Goal: Information Seeking & Learning: Learn about a topic

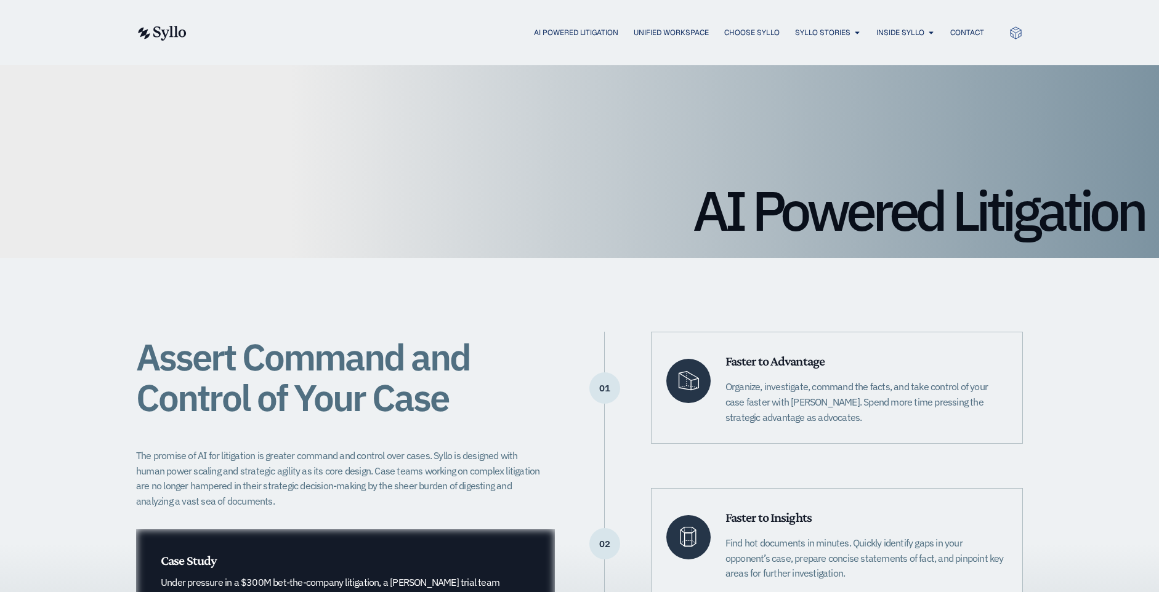
click at [162, 34] on img at bounding box center [161, 33] width 51 height 15
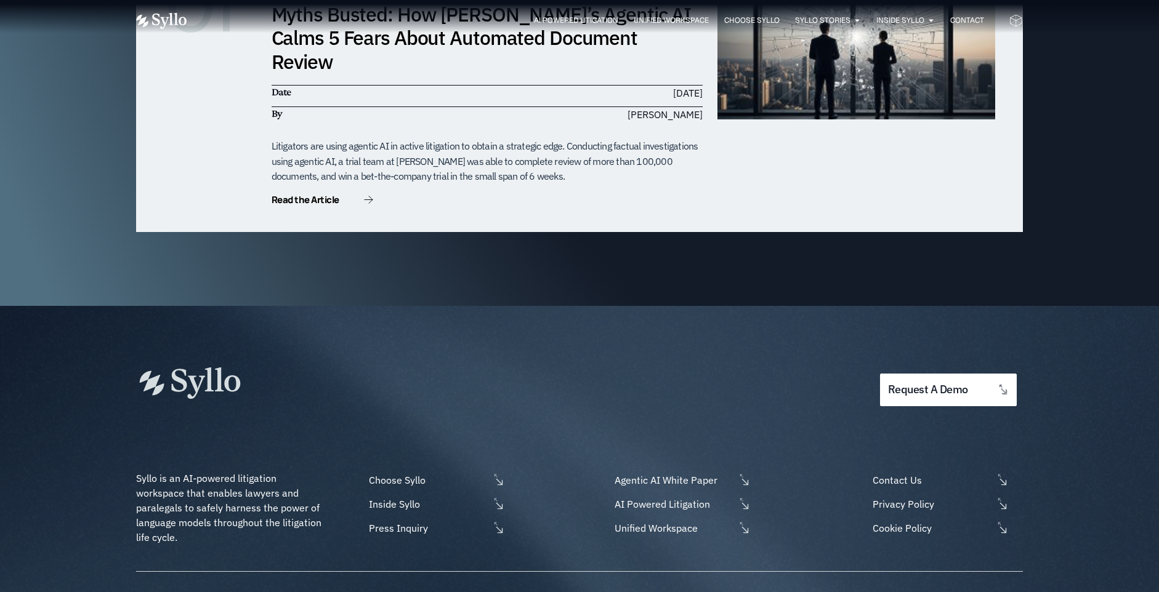
scroll to position [3926, 0]
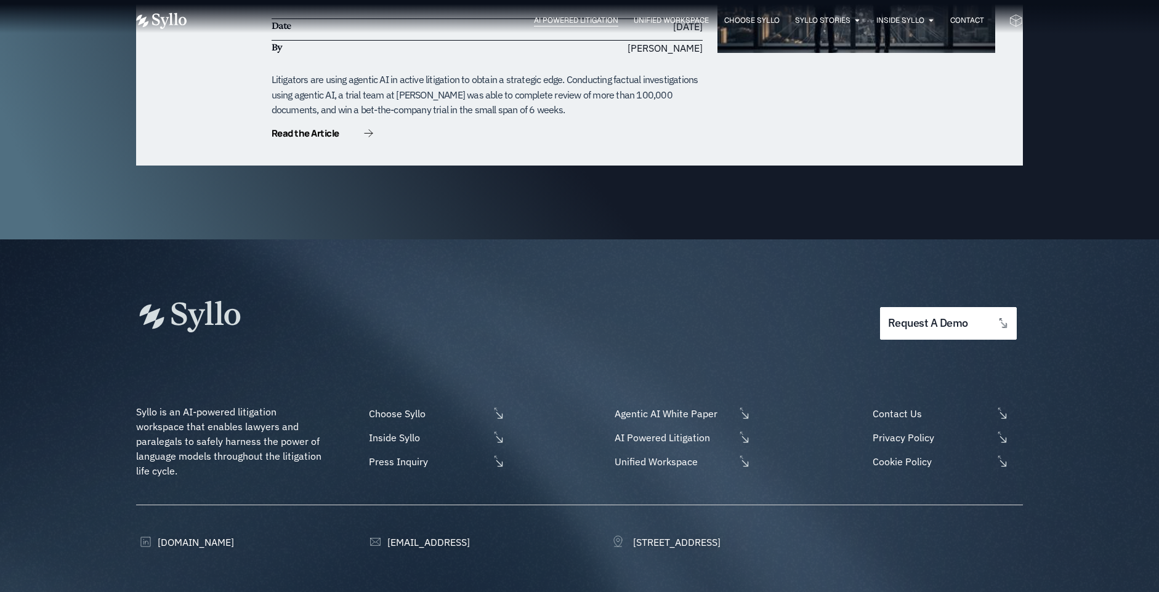
click at [573, 20] on span "AI Powered Litigation" at bounding box center [576, 20] width 84 height 11
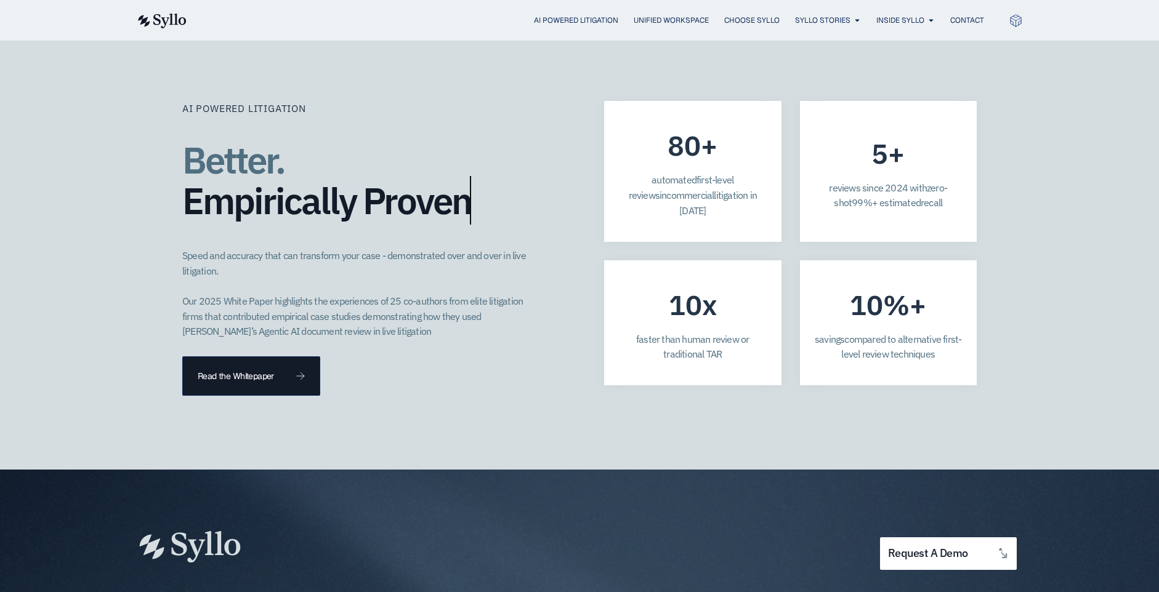
scroll to position [3301, 0]
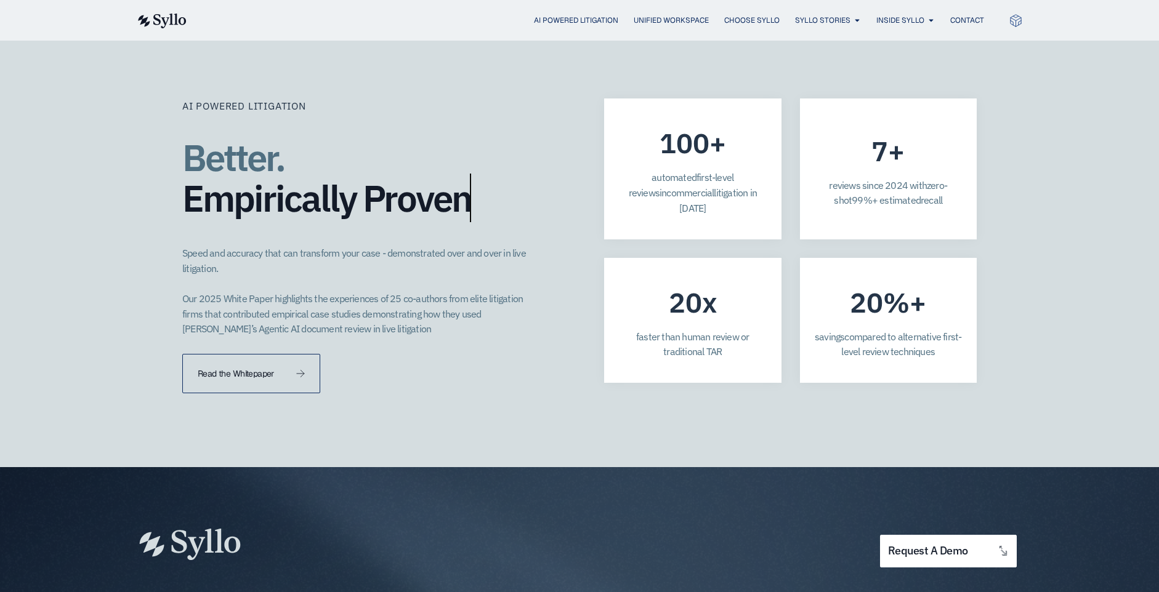
click at [268, 354] on link "Read the Whitepaper" at bounding box center [251, 373] width 138 height 39
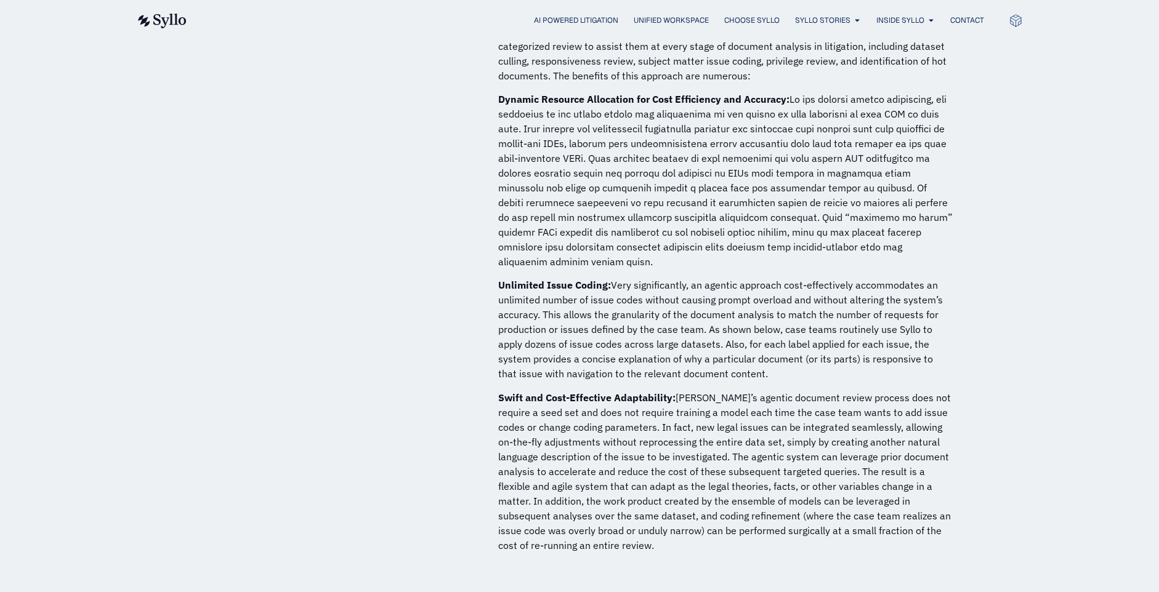
scroll to position [1109, 0]
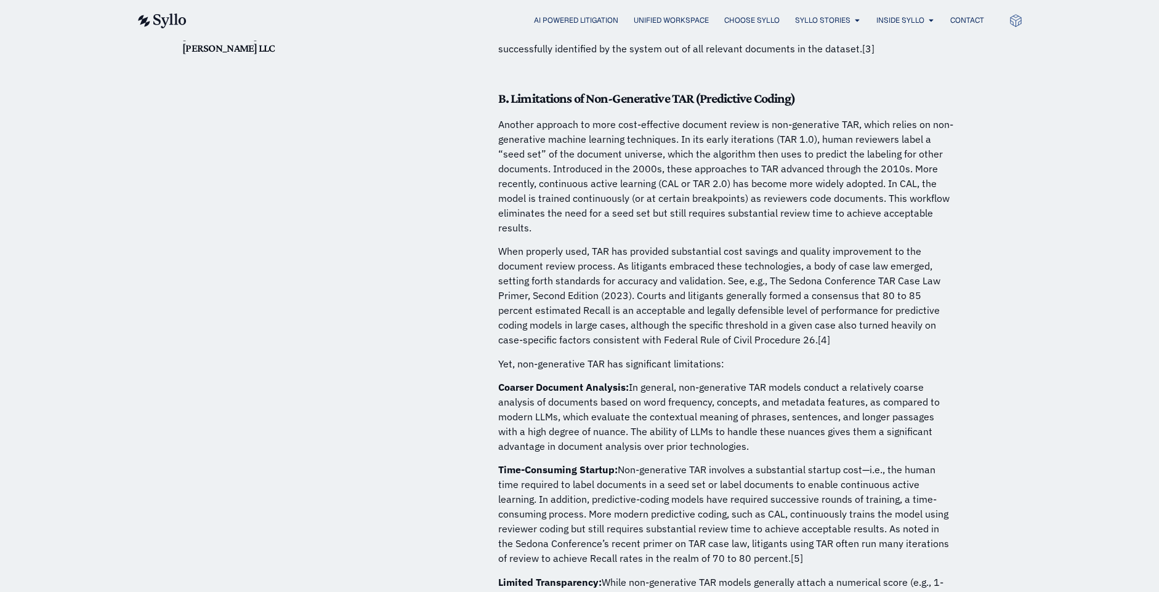
click at [175, 24] on img at bounding box center [161, 21] width 51 height 15
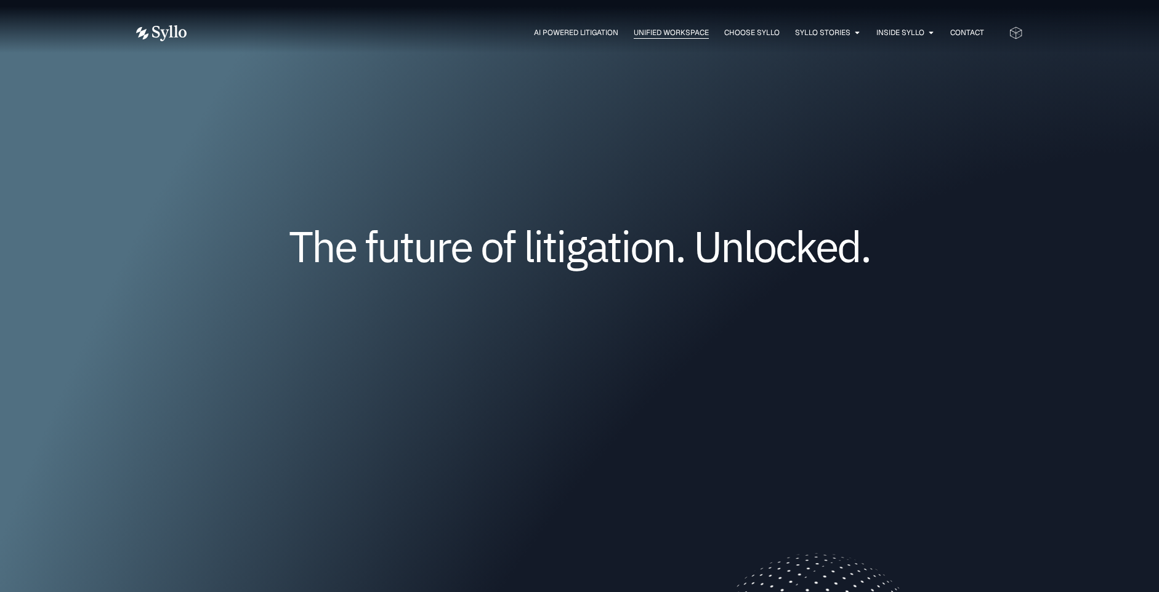
click at [655, 34] on span "Unified Workspace" at bounding box center [671, 32] width 75 height 11
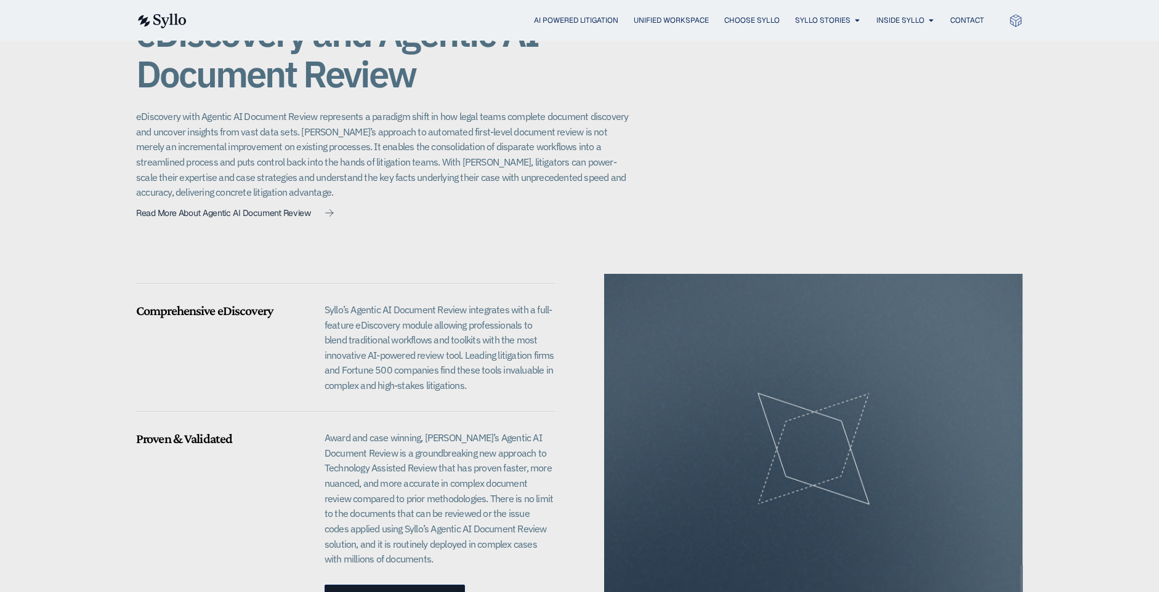
scroll to position [950, 0]
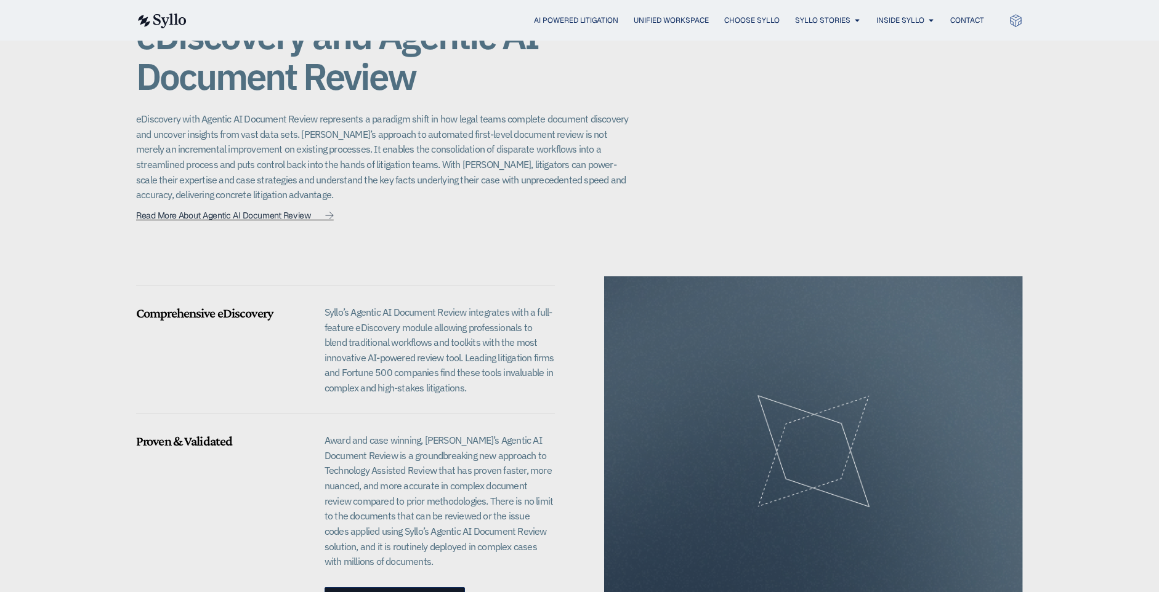
click at [215, 211] on span "Read More About Agentic AI Document Review" at bounding box center [223, 215] width 174 height 9
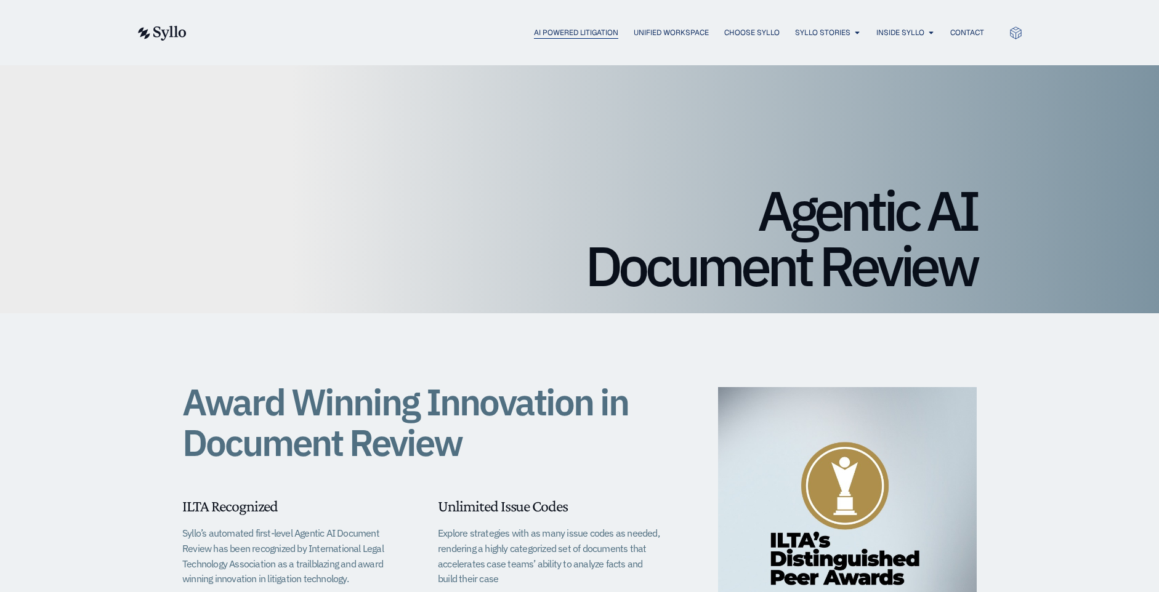
click at [537, 29] on span "AI Powered Litigation" at bounding box center [576, 32] width 84 height 11
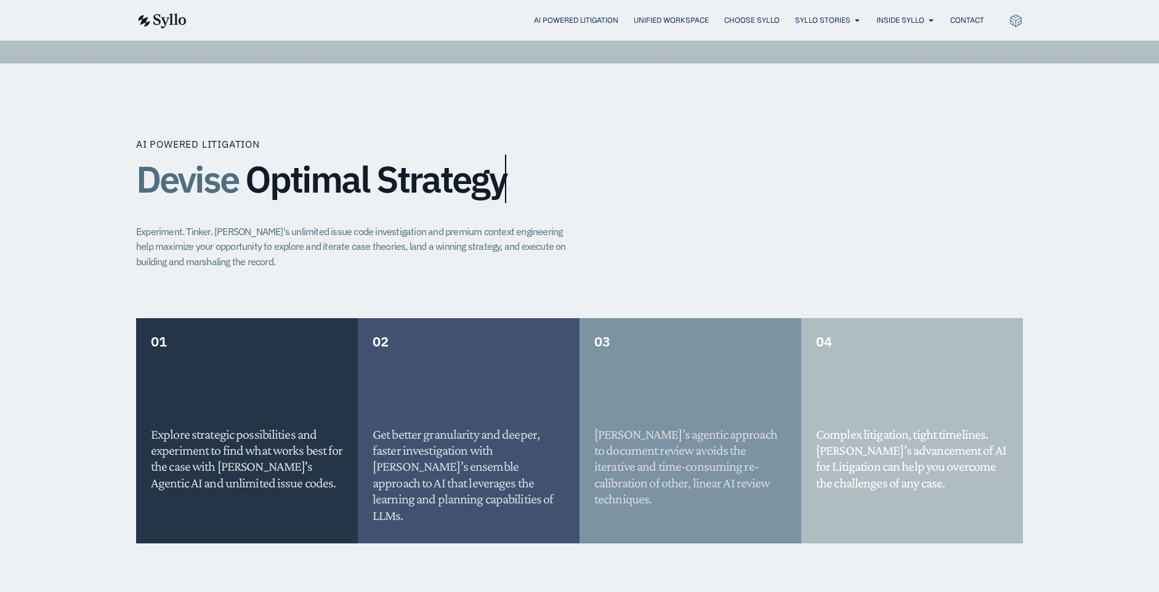
scroll to position [769, 0]
